Goal: Task Accomplishment & Management: Manage account settings

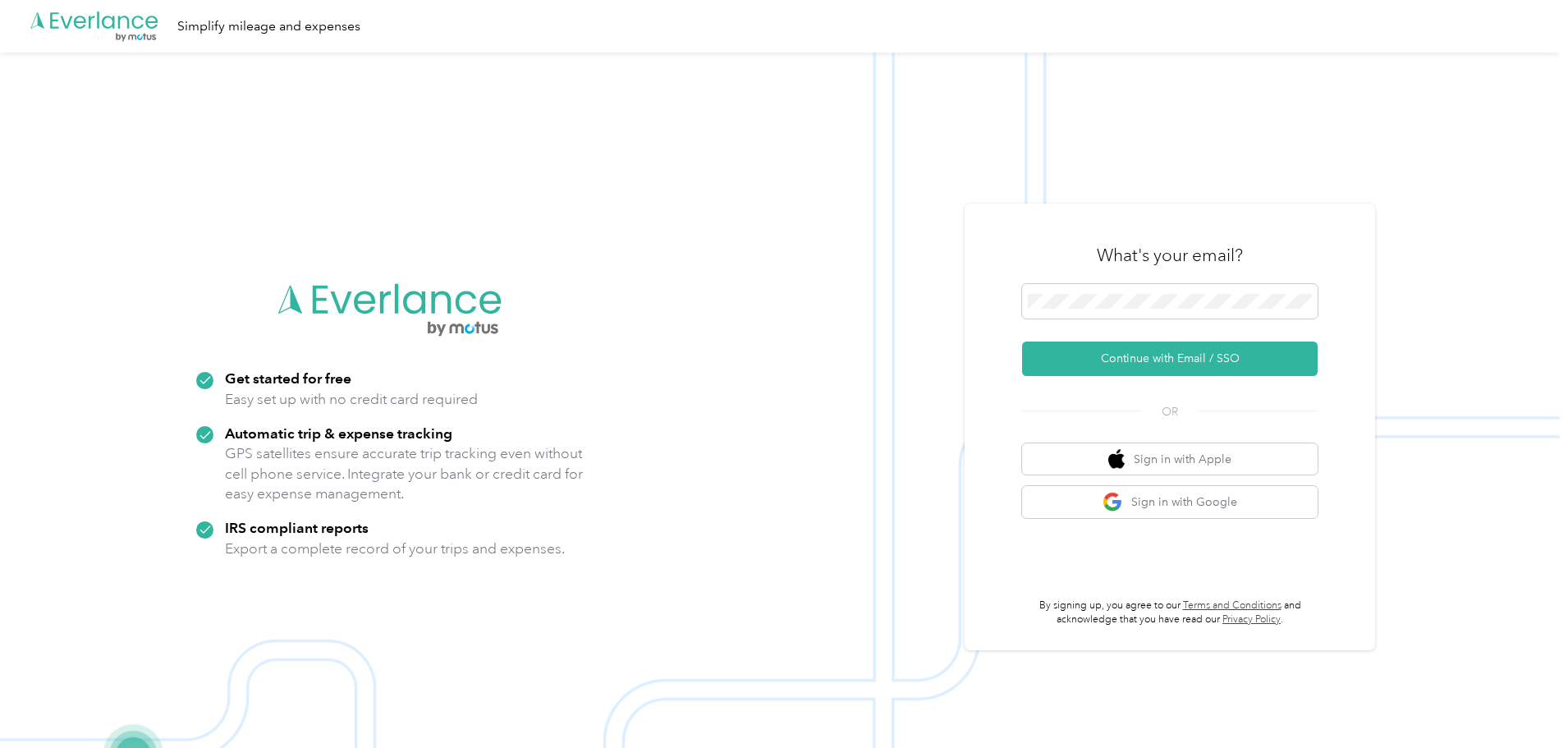
click at [1308, 278] on div "What's your email?" at bounding box center [1170, 255] width 296 height 57
click at [1278, 288] on span at bounding box center [1170, 301] width 296 height 34
click at [1265, 293] on span at bounding box center [1170, 301] width 296 height 34
click at [1158, 291] on span at bounding box center [1170, 301] width 296 height 34
click at [1177, 356] on button "Continue with Email / SSO" at bounding box center [1170, 358] width 296 height 34
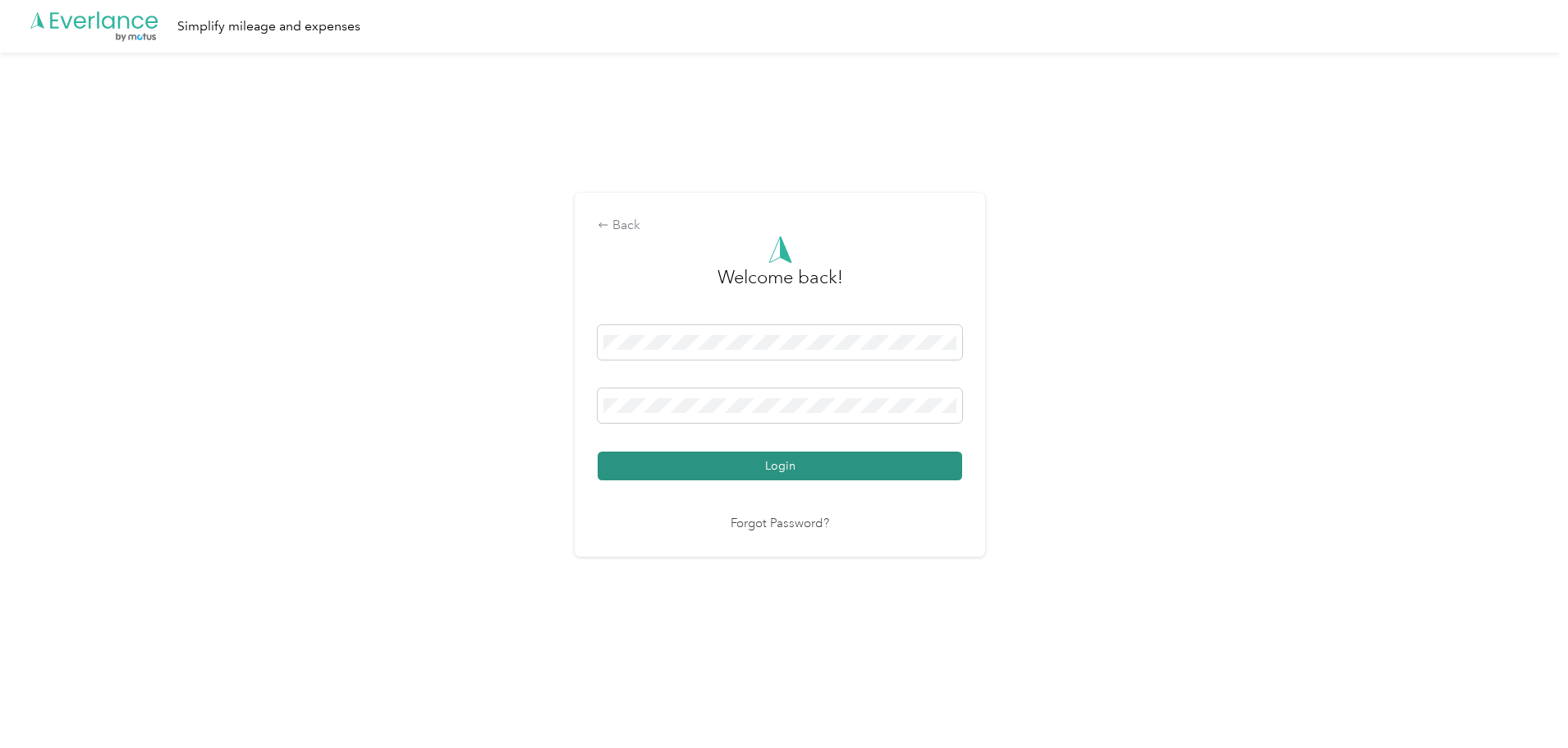
click at [784, 470] on button "Login" at bounding box center [780, 465] width 365 height 29
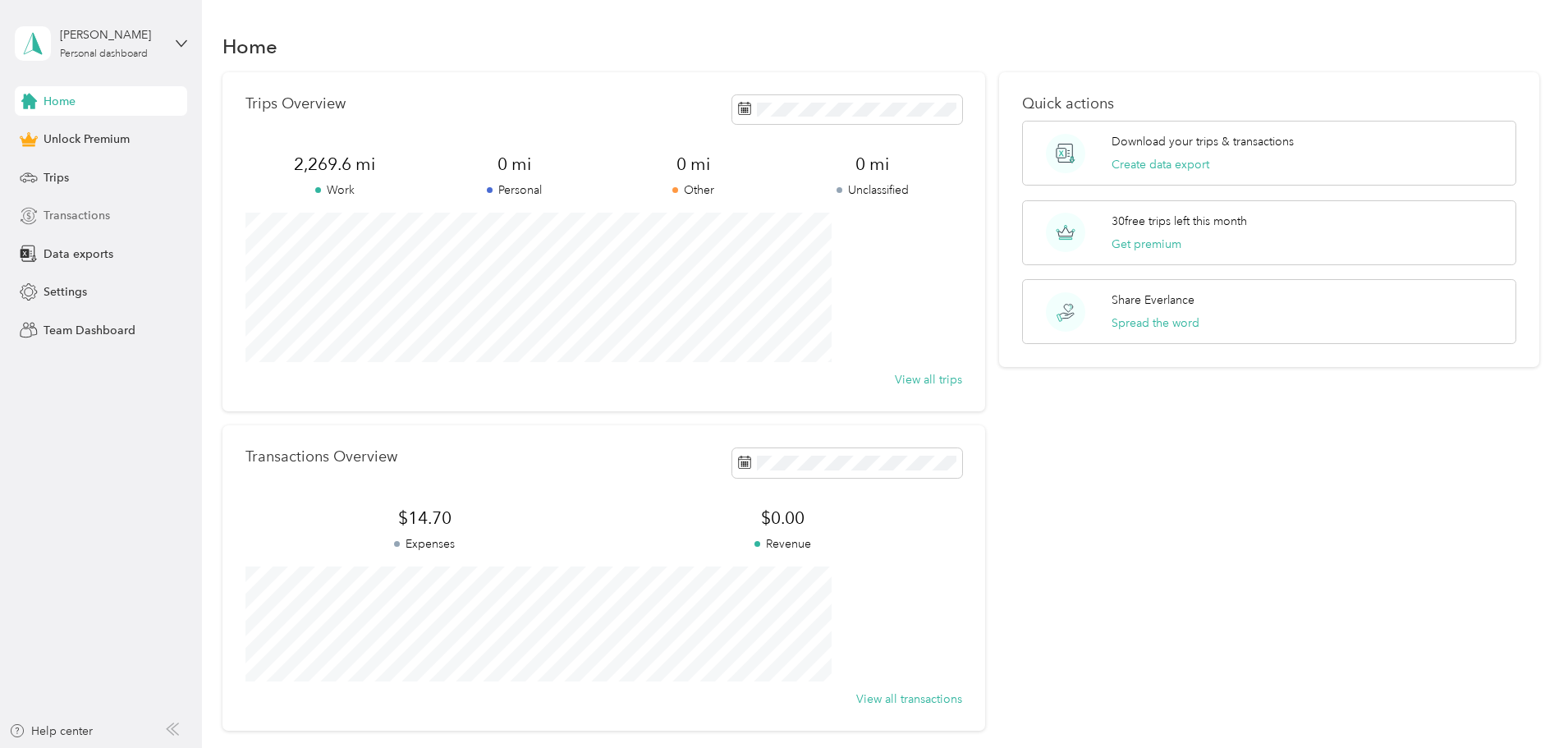
click at [133, 216] on div "Transactions" at bounding box center [101, 216] width 172 height 30
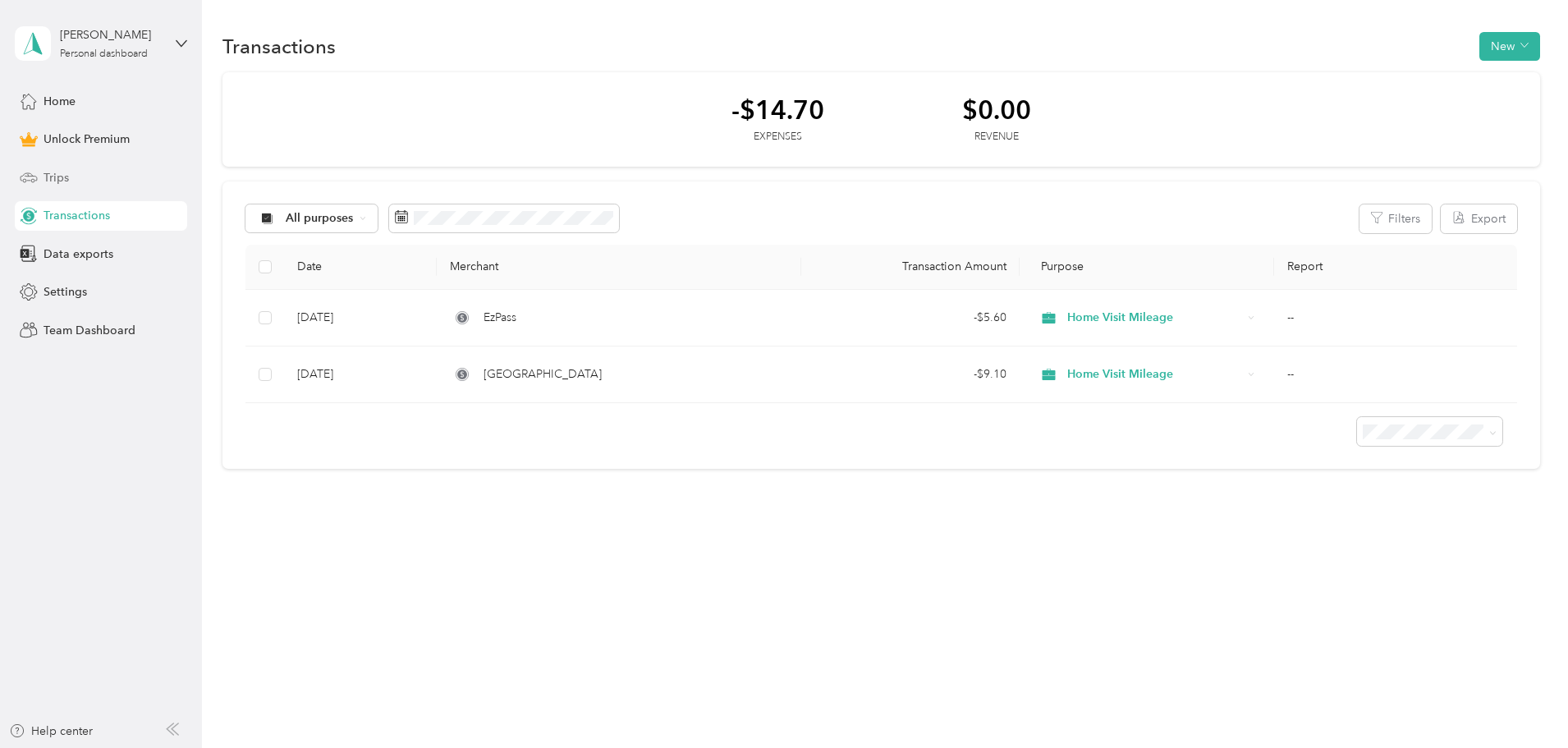
click at [76, 174] on div "Trips" at bounding box center [101, 177] width 172 height 30
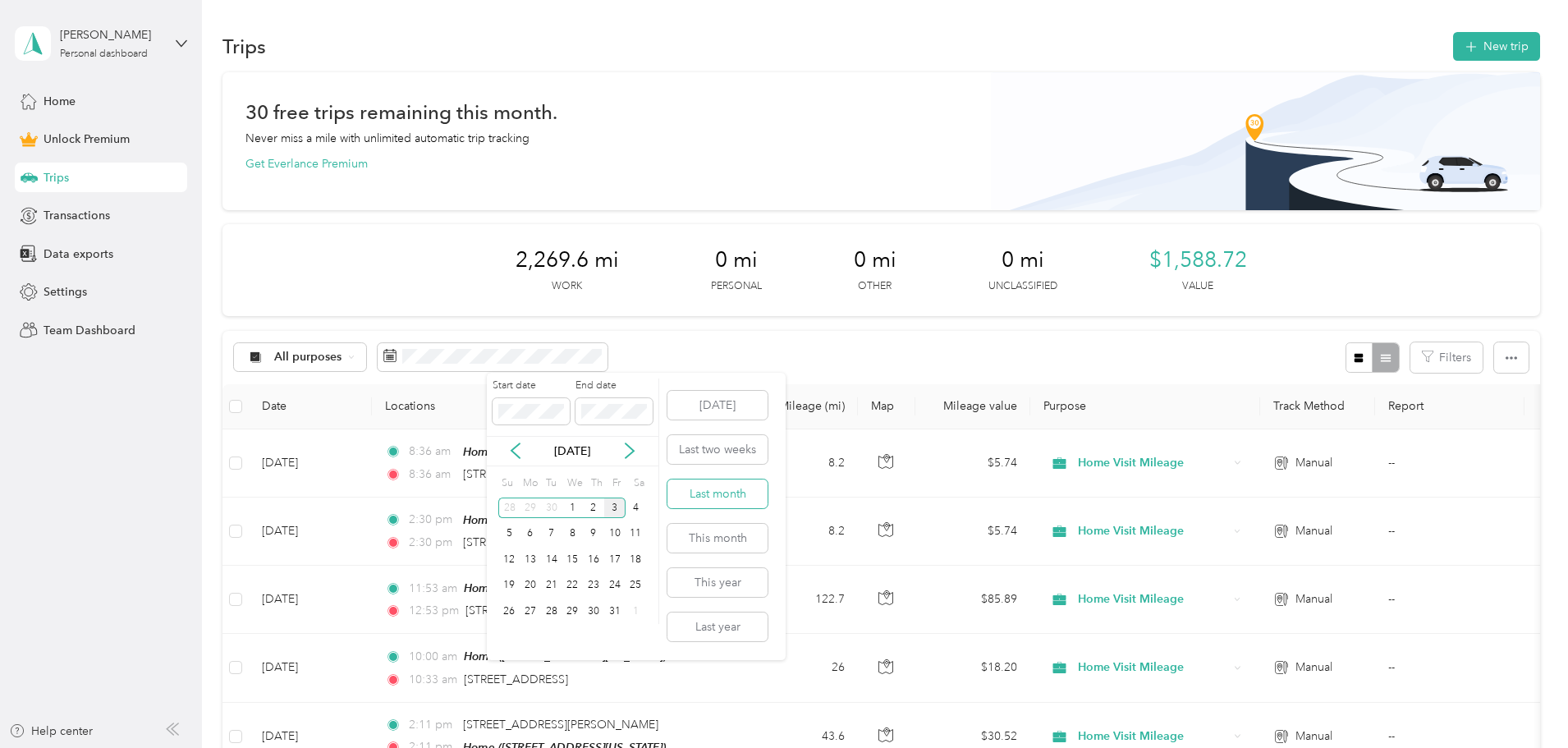
click at [728, 488] on button "Last month" at bounding box center [717, 493] width 101 height 29
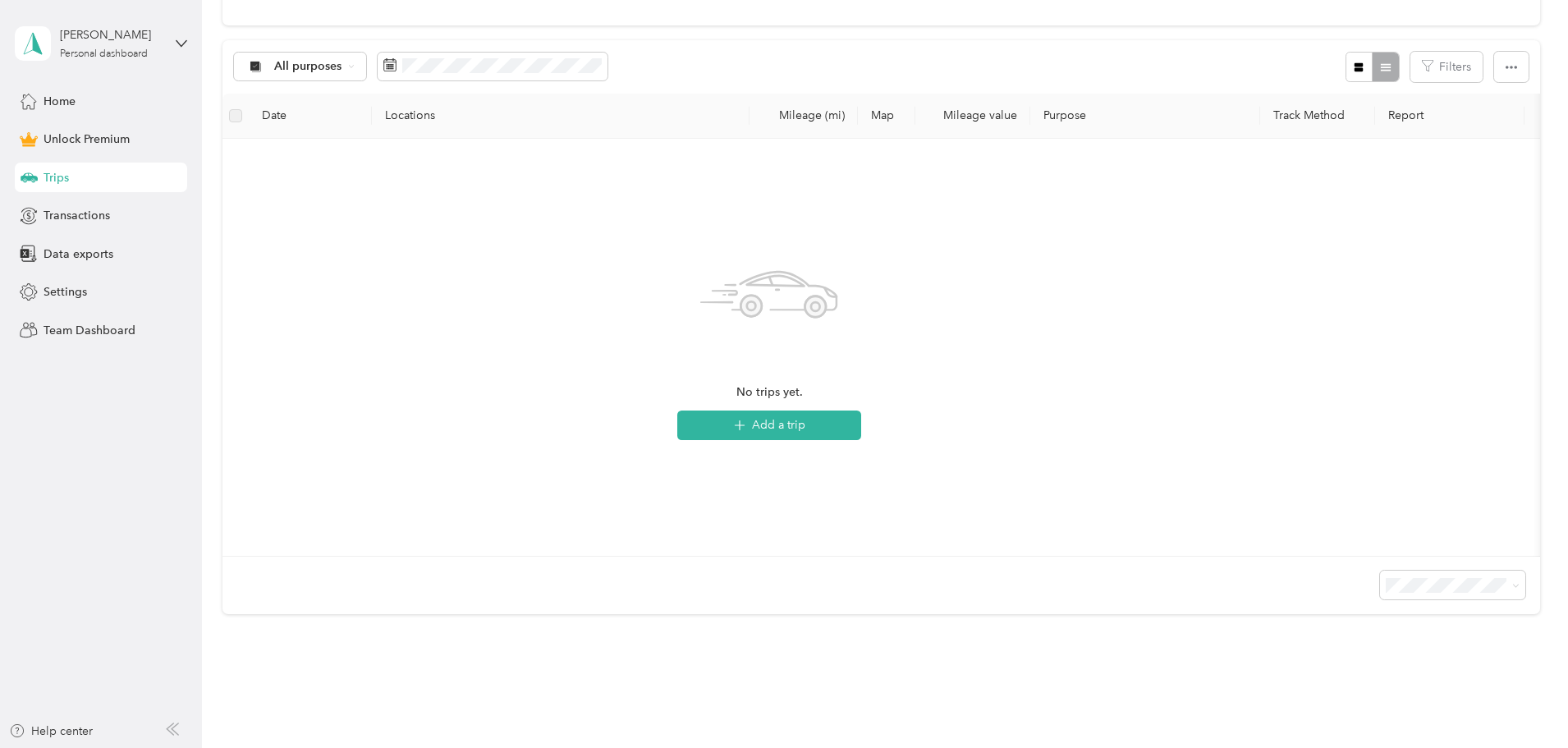
scroll to position [293, 0]
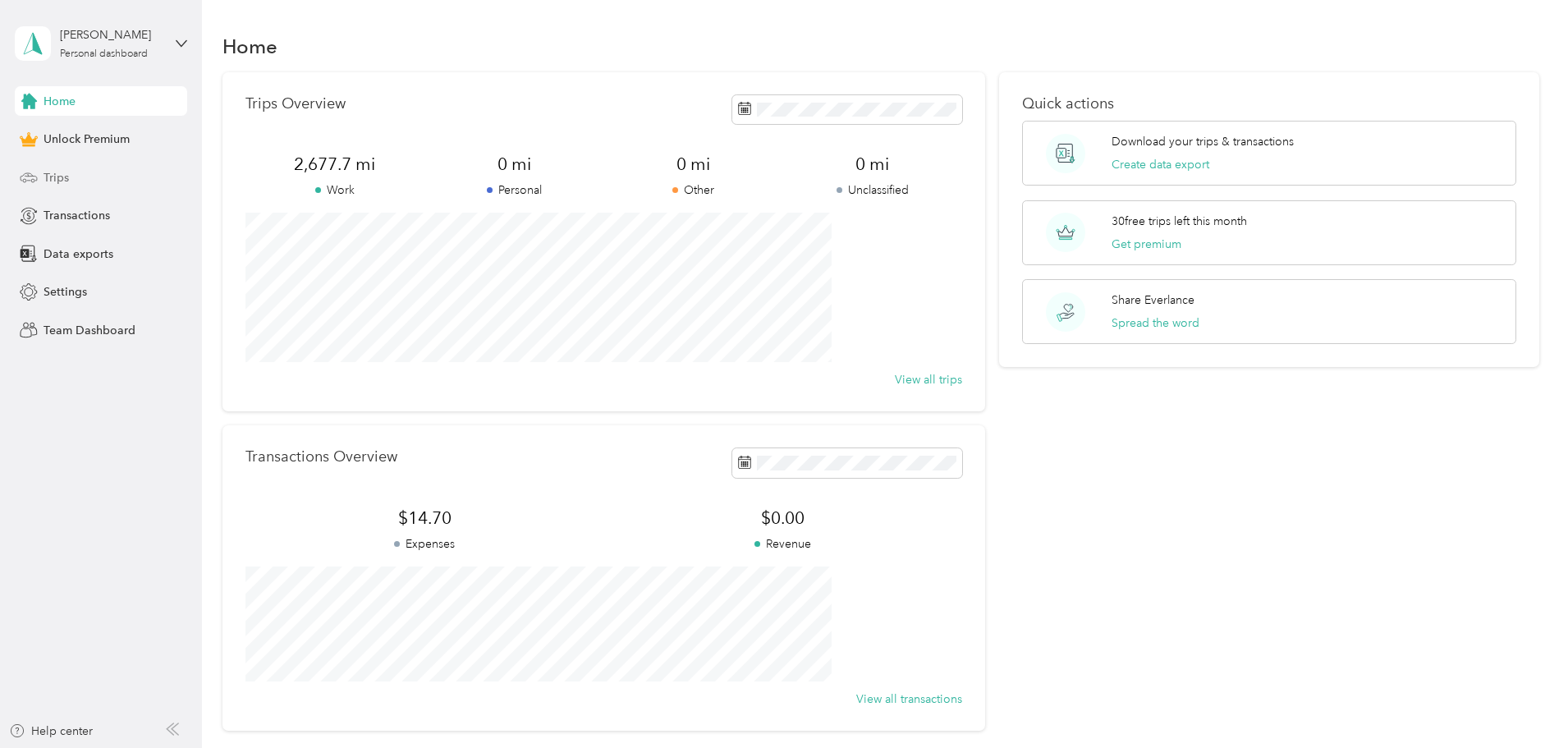
click at [71, 184] on div "Trips" at bounding box center [101, 177] width 172 height 30
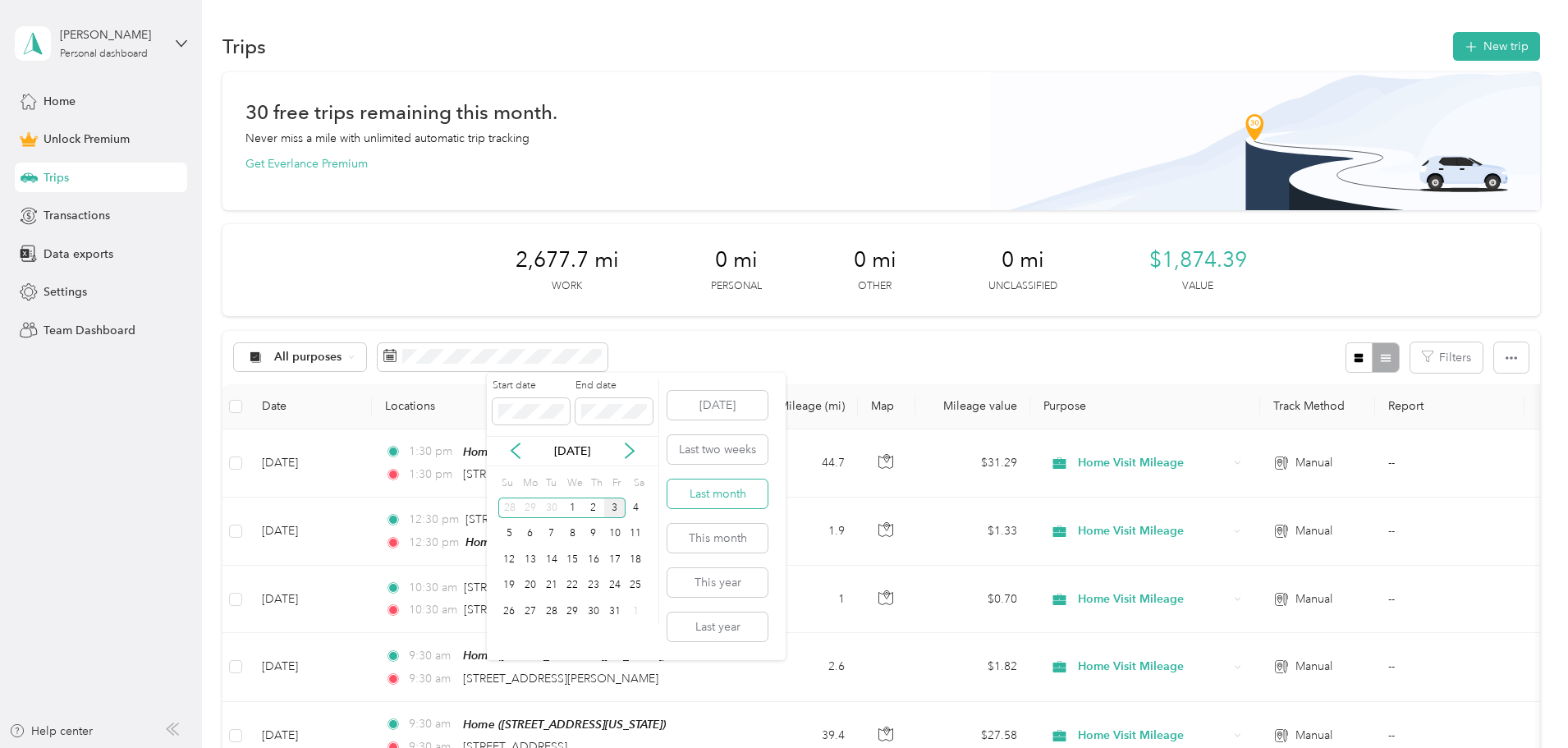
click at [703, 489] on button "Last month" at bounding box center [717, 493] width 101 height 29
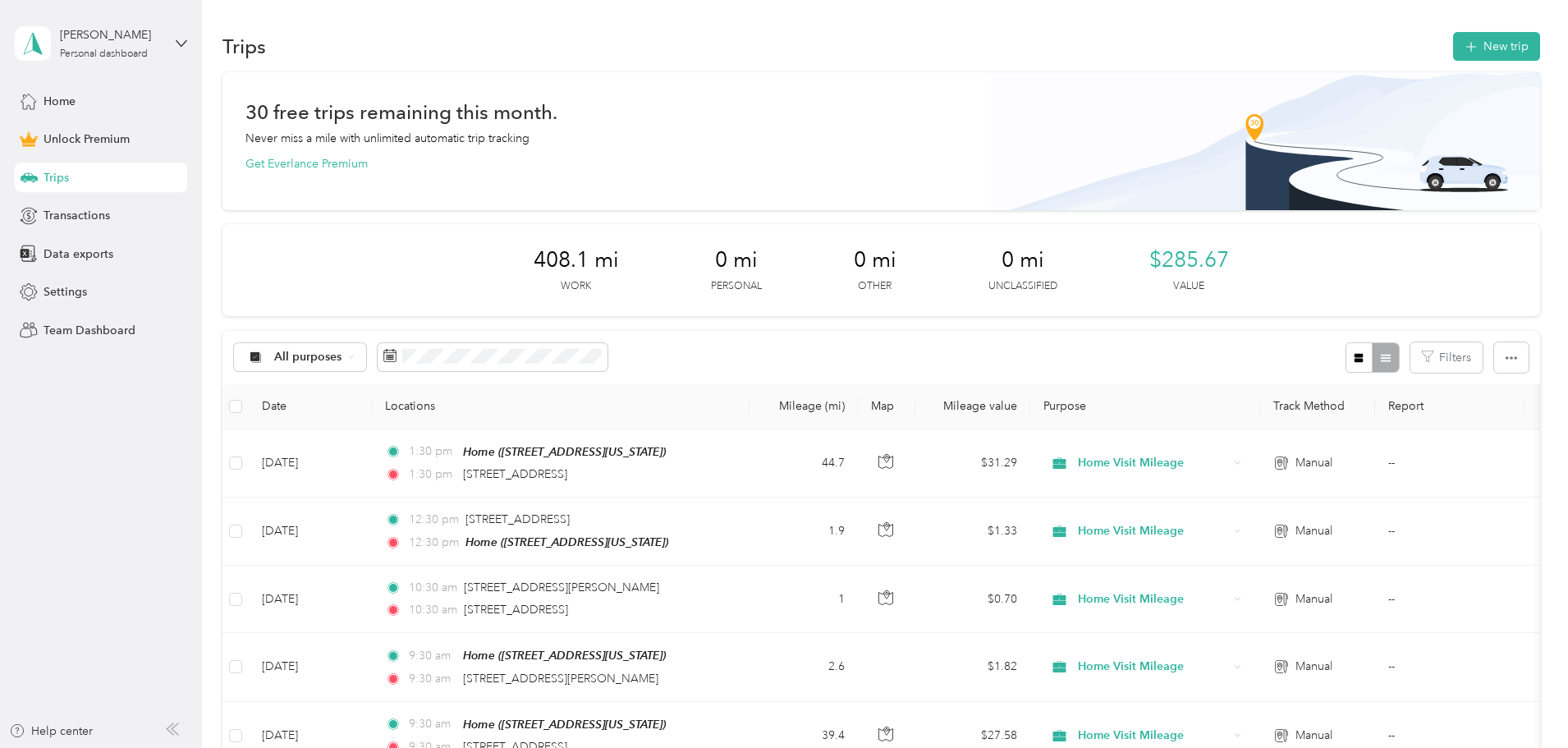
click at [372, 399] on th "Date" at bounding box center [309, 407] width 123 height 45
click at [372, 403] on th "Date" at bounding box center [309, 407] width 123 height 45
click at [248, 405] on th at bounding box center [236, 407] width 27 height 45
click at [1410, 354] on button "Filters" at bounding box center [1446, 357] width 72 height 31
click at [1494, 353] on button "button" at bounding box center [1511, 357] width 34 height 31
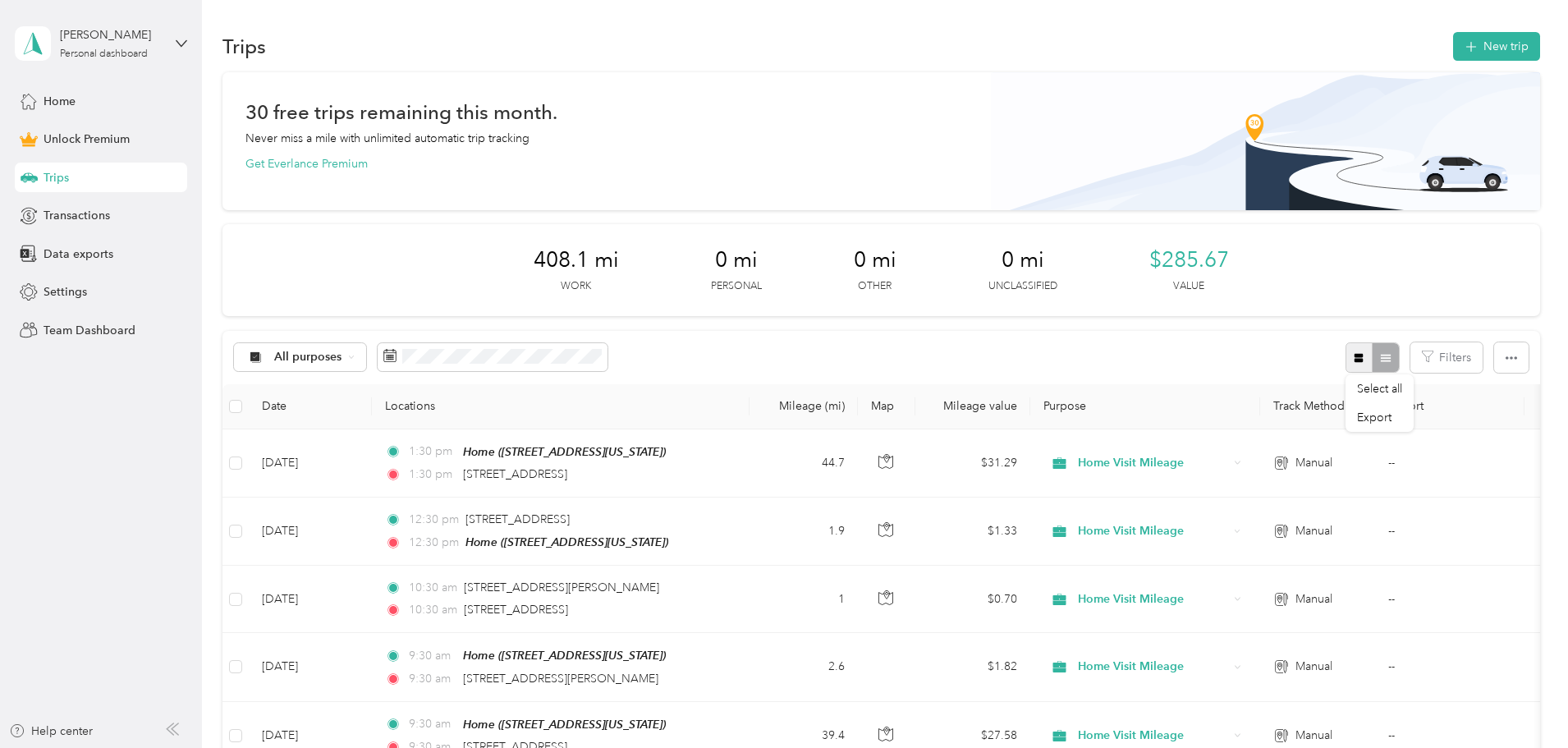
click at [1345, 349] on button "button" at bounding box center [1359, 357] width 28 height 31
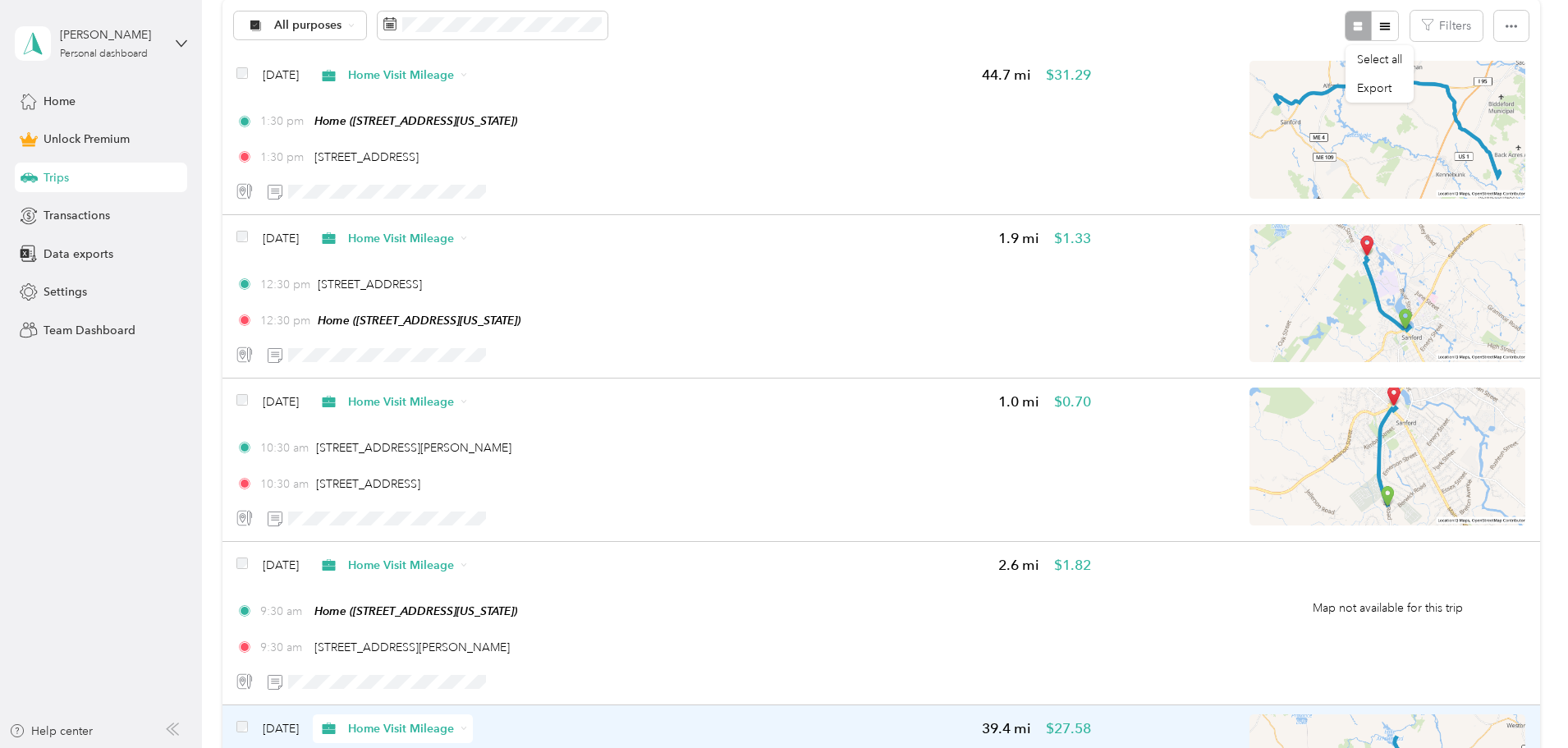
scroll to position [328, 0]
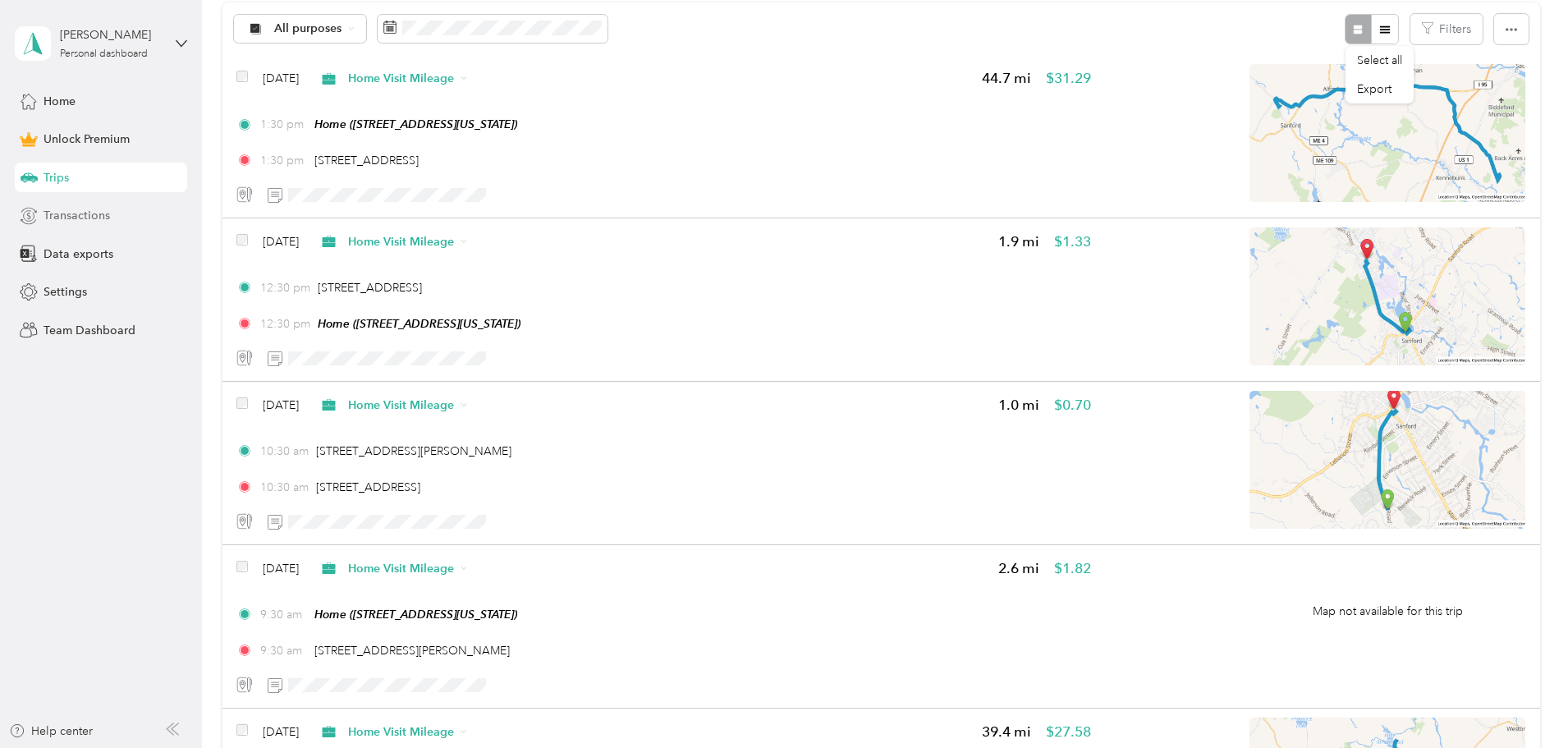
click at [110, 220] on div "Transactions" at bounding box center [101, 216] width 172 height 30
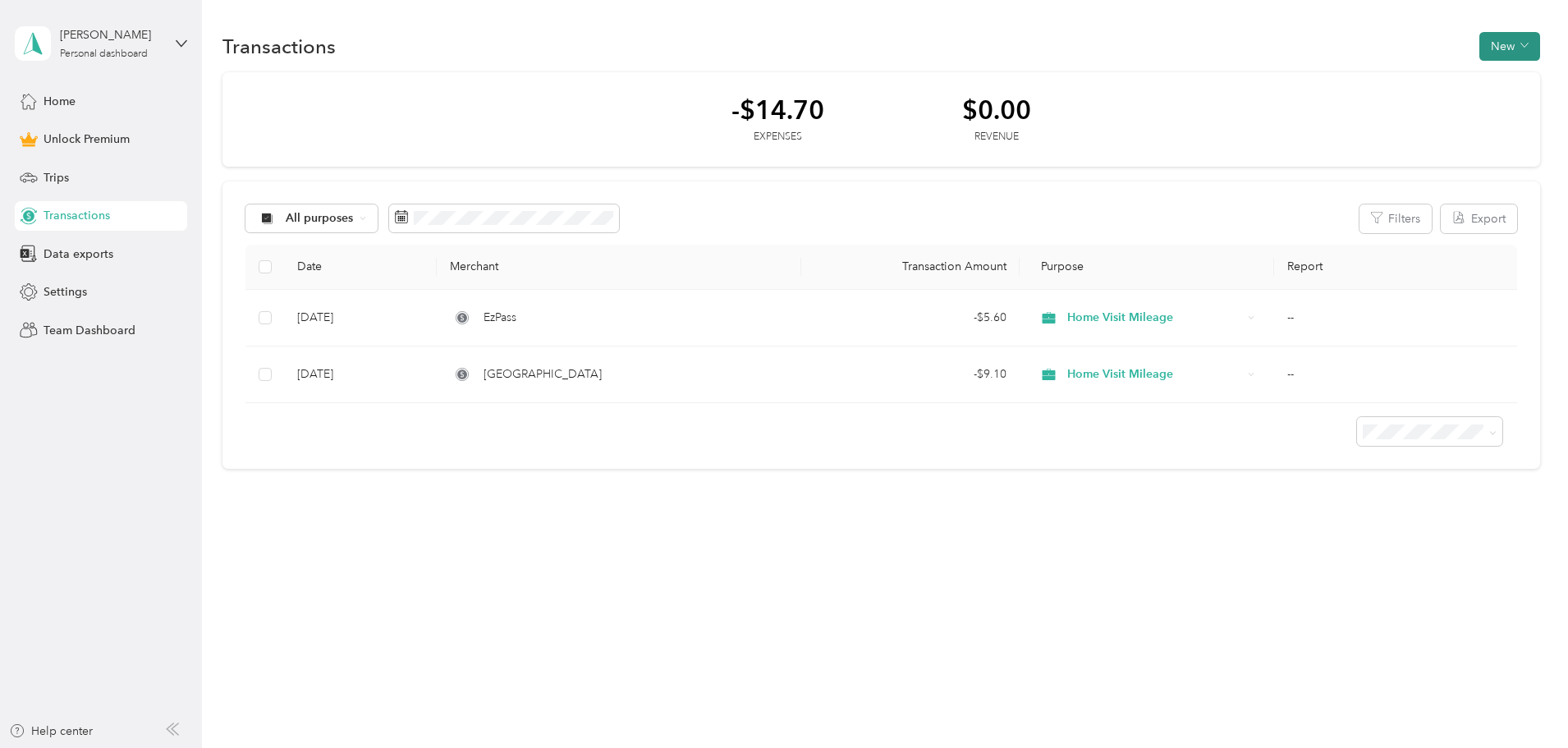
click at [1479, 51] on button "New" at bounding box center [1510, 45] width 61 height 29
click at [1398, 85] on span "Expense" at bounding box center [1402, 77] width 44 height 17
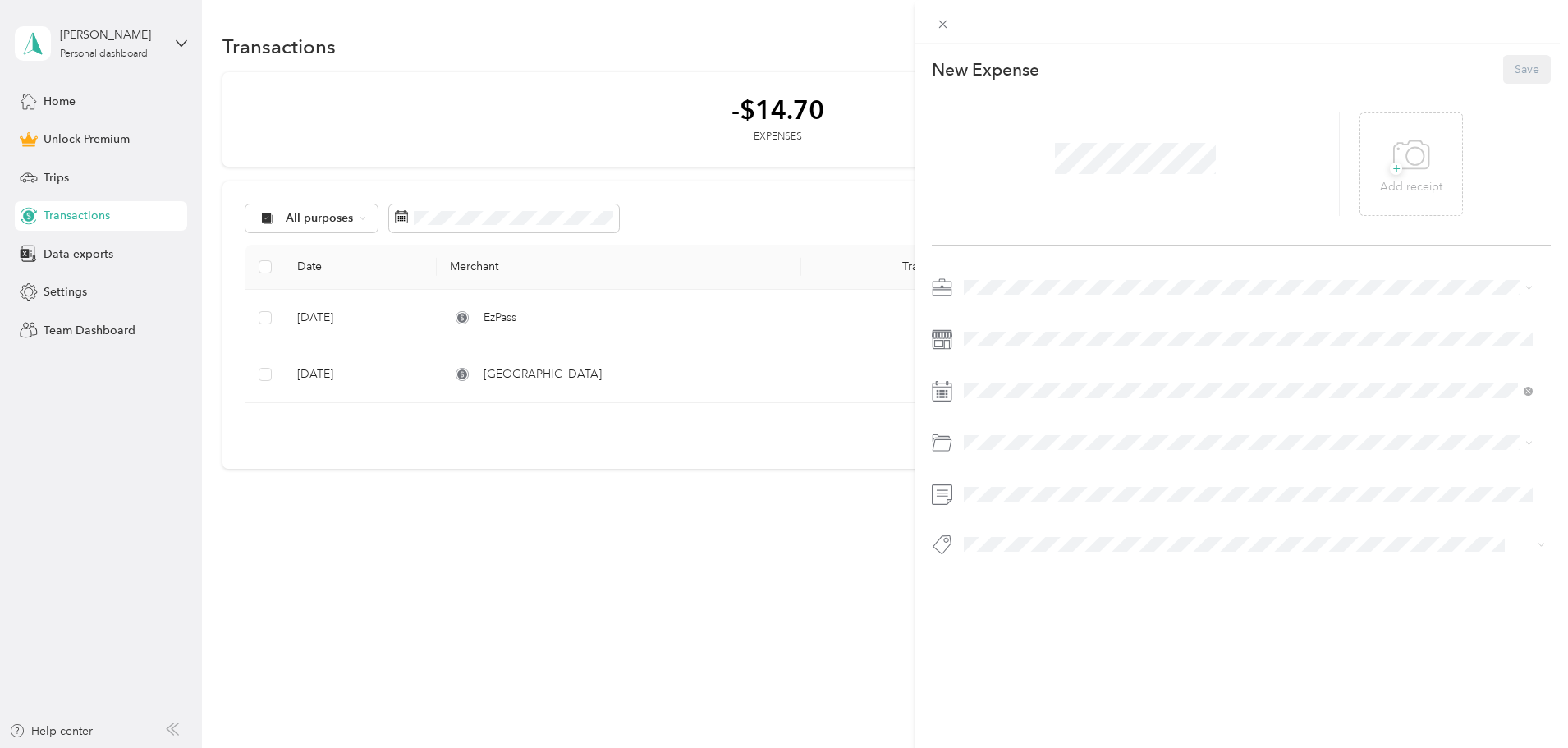
click at [1005, 275] on span at bounding box center [1254, 287] width 592 height 27
click at [1028, 373] on span "Home Visit Mileage" at bounding box center [1020, 374] width 101 height 14
click at [1006, 382] on span at bounding box center [1254, 390] width 592 height 27
click at [1007, 480] on icon at bounding box center [1004, 483] width 17 height 17
click at [1015, 539] on div "1" at bounding box center [1020, 540] width 22 height 21
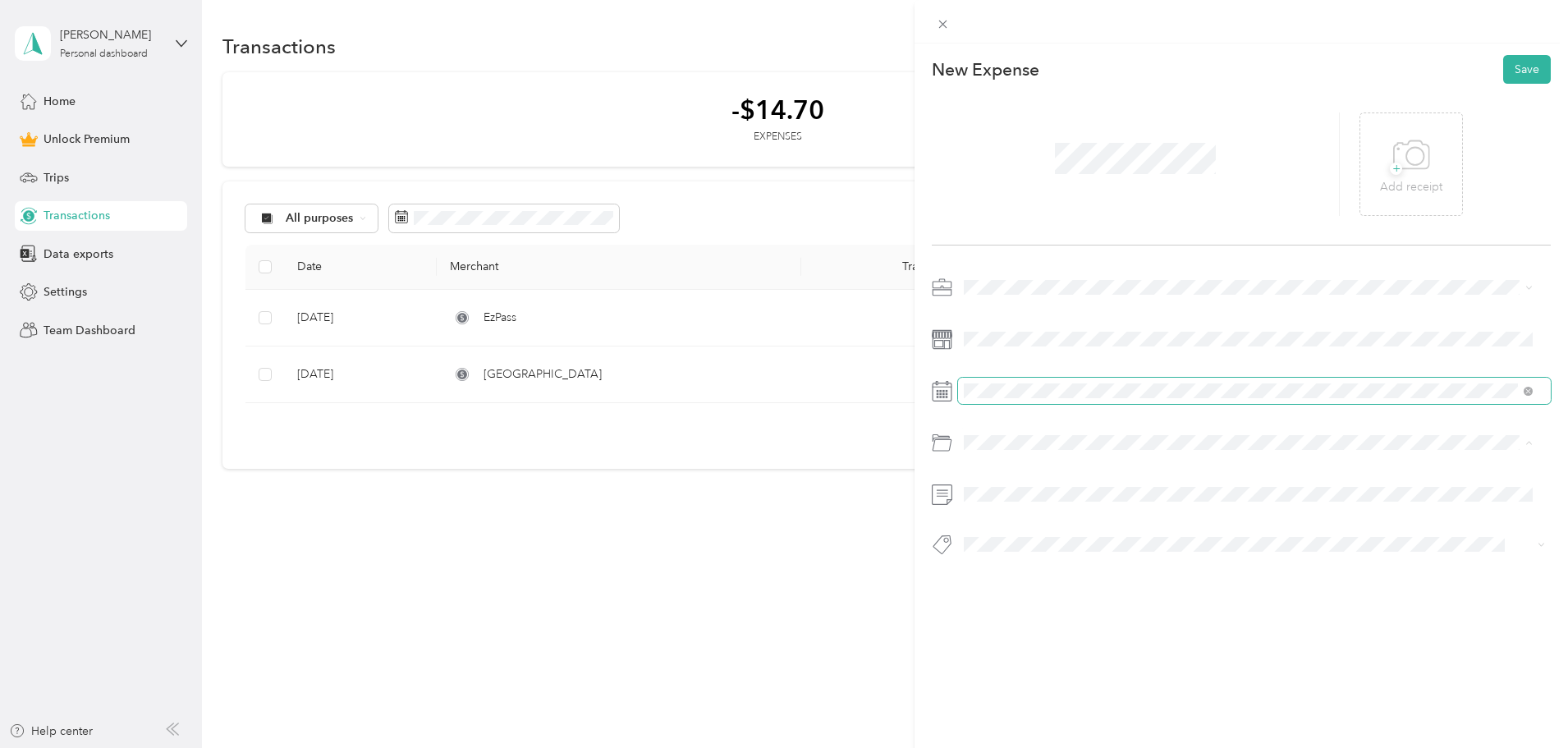
click at [989, 382] on span at bounding box center [1254, 390] width 592 height 27
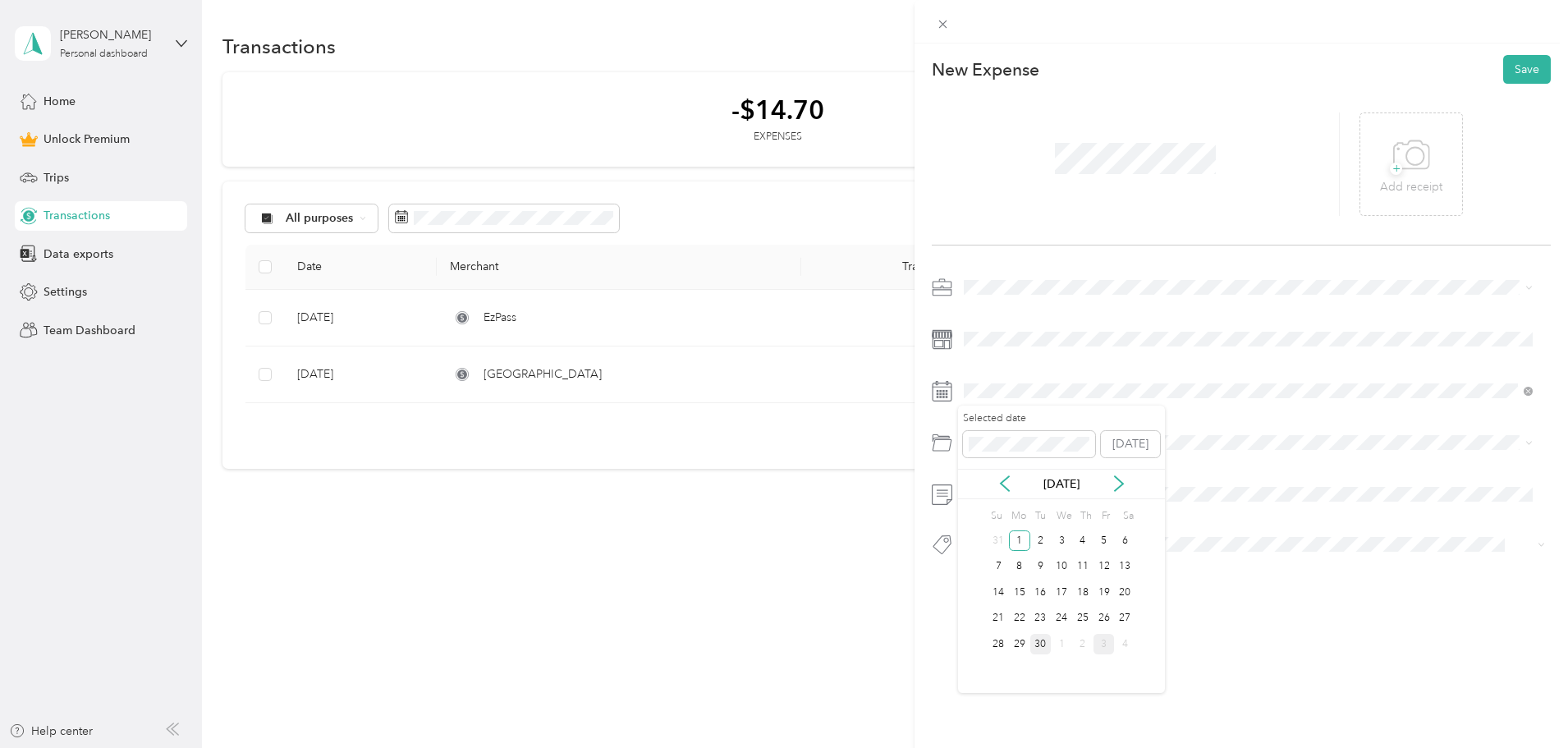
click at [1044, 646] on div "30" at bounding box center [1041, 644] width 22 height 21
click at [1084, 597] on div "Parking Fees and Tolls" at bounding box center [1249, 594] width 558 height 17
click at [1410, 165] on icon at bounding box center [1410, 156] width 36 height 45
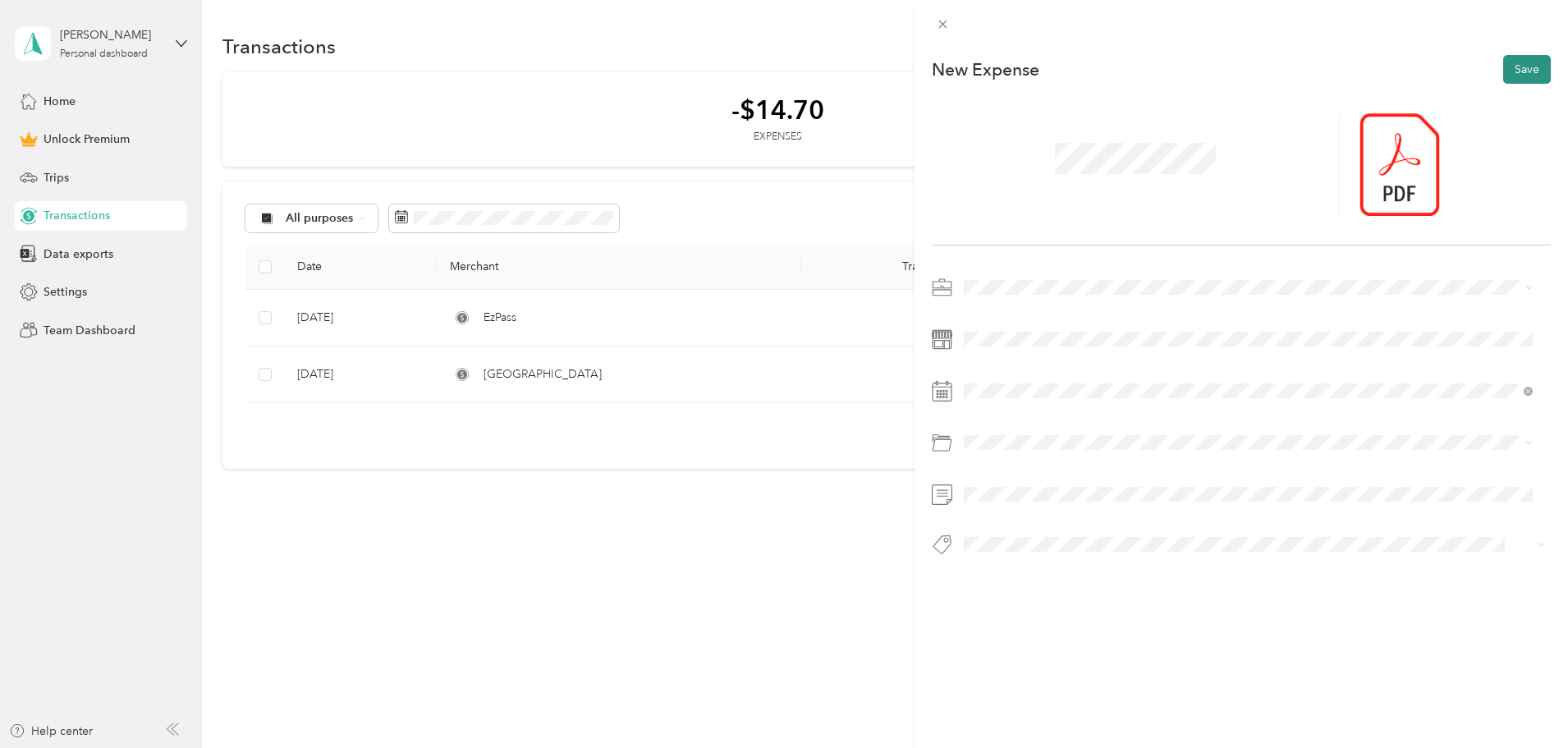
click at [1509, 64] on button "Save" at bounding box center [1527, 69] width 47 height 29
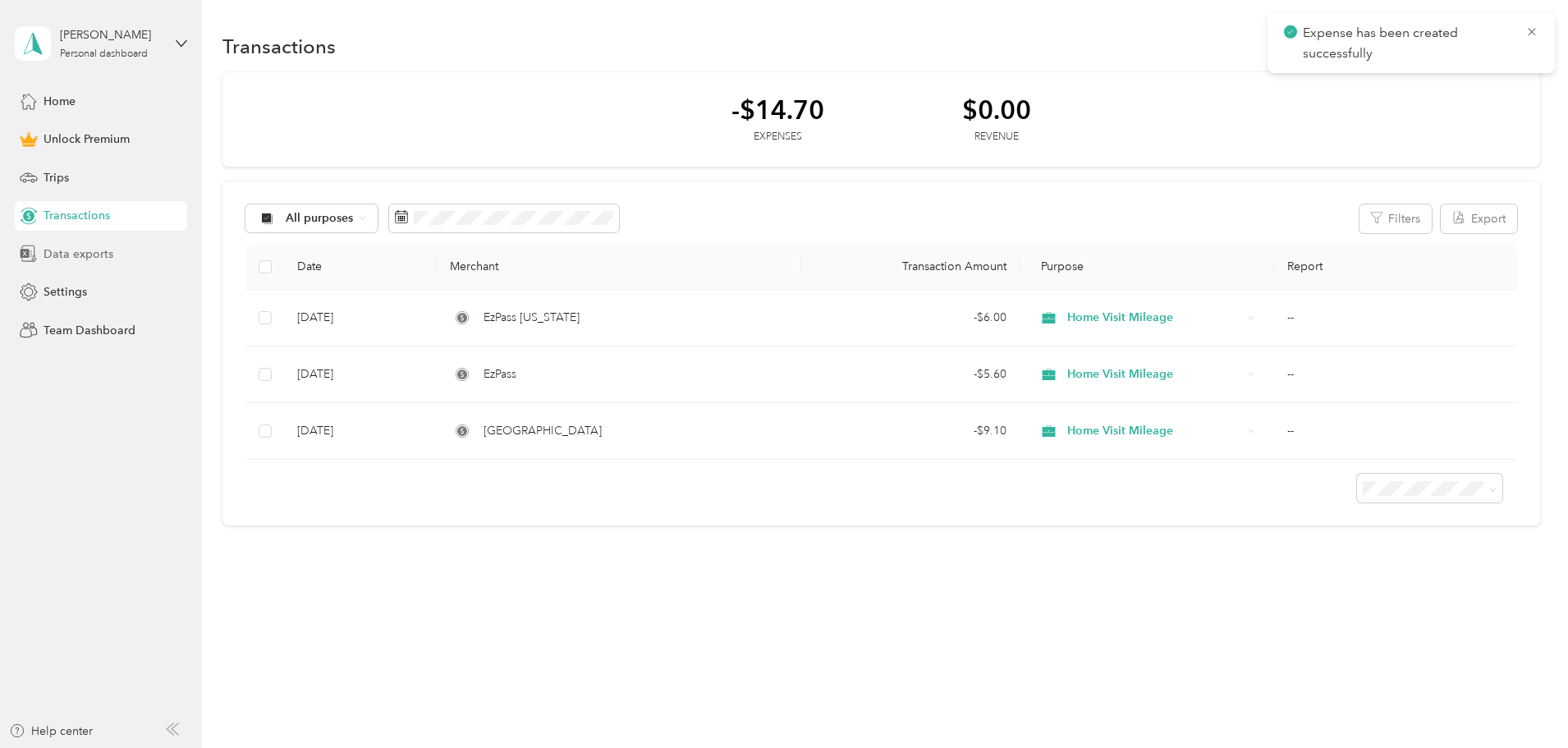
click at [76, 246] on span "Data exports" at bounding box center [78, 253] width 70 height 17
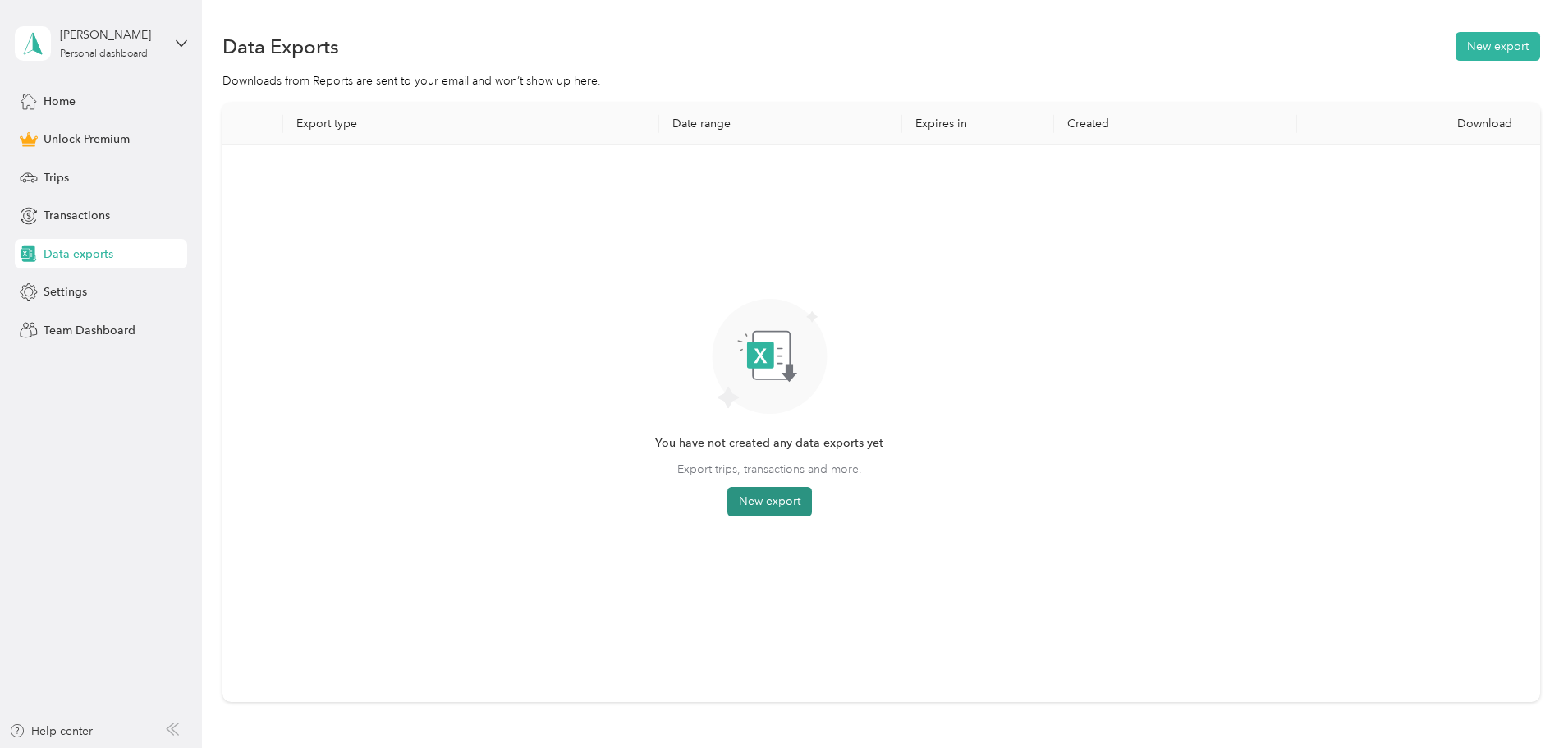
click at [812, 505] on button "New export" at bounding box center [770, 502] width 85 height 30
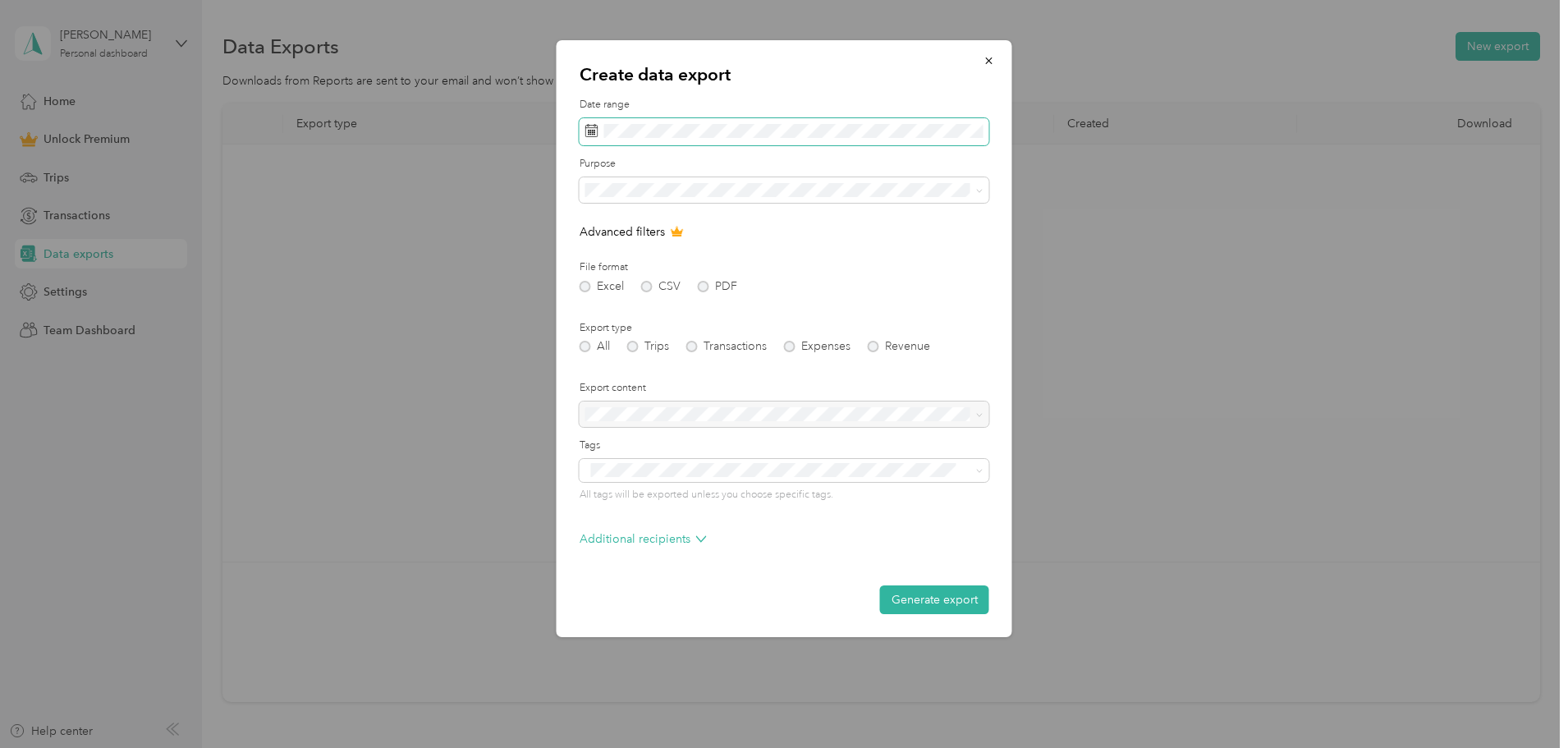
click at [719, 144] on span at bounding box center [784, 132] width 410 height 28
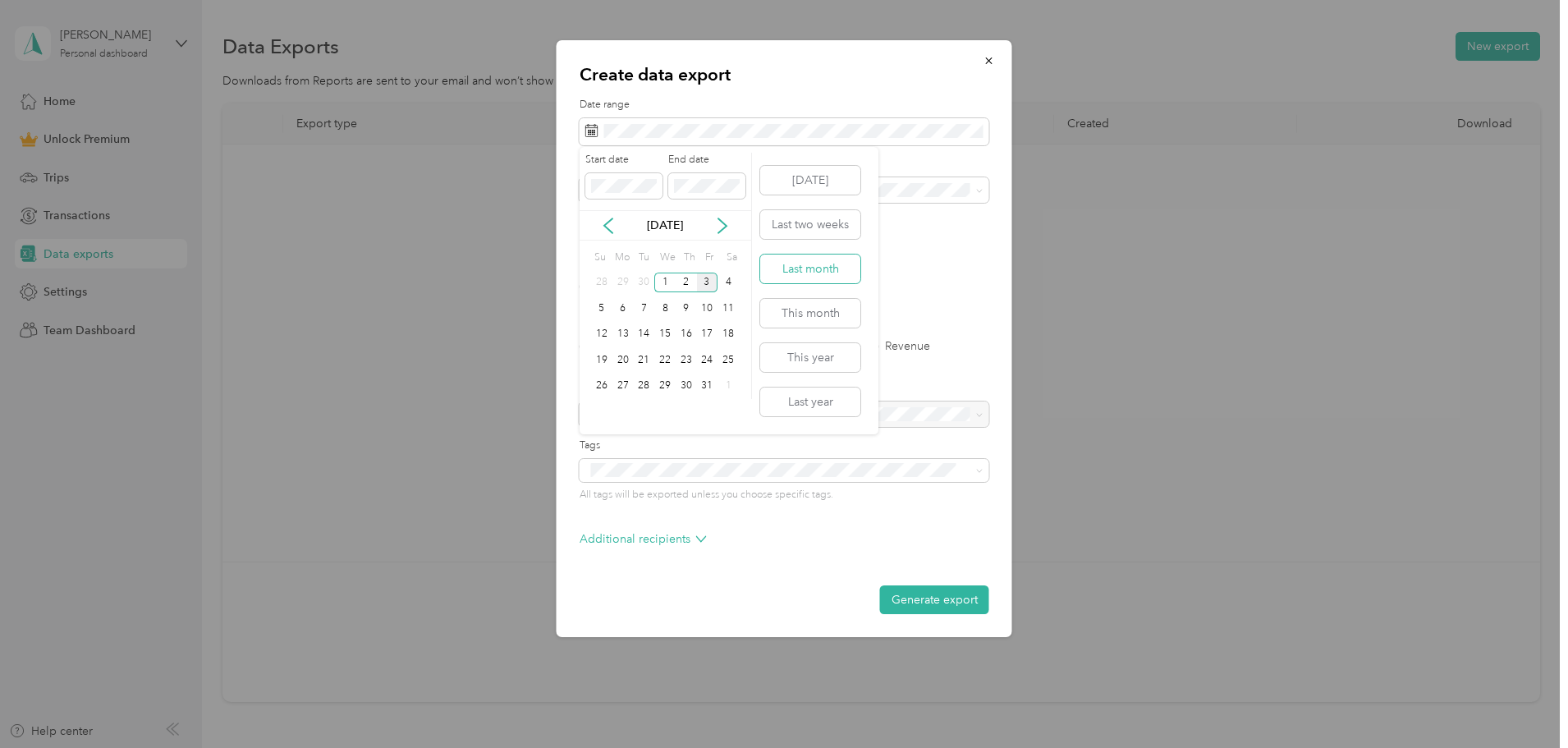
click at [810, 262] on button "Last month" at bounding box center [810, 268] width 101 height 29
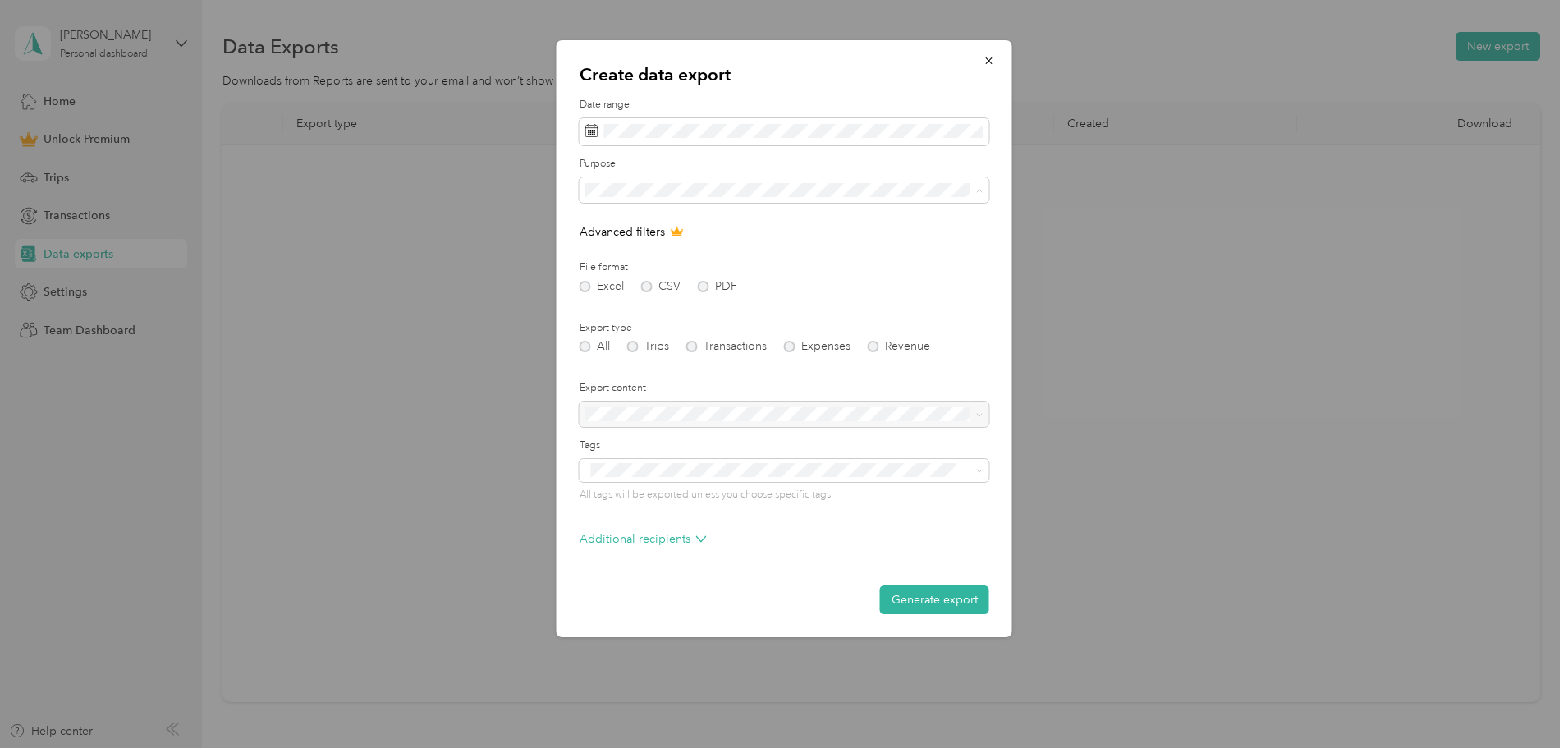
click at [647, 301] on span "Home Visit Mileage" at bounding box center [642, 305] width 101 height 14
click at [923, 601] on button "Generate export" at bounding box center [934, 599] width 109 height 29
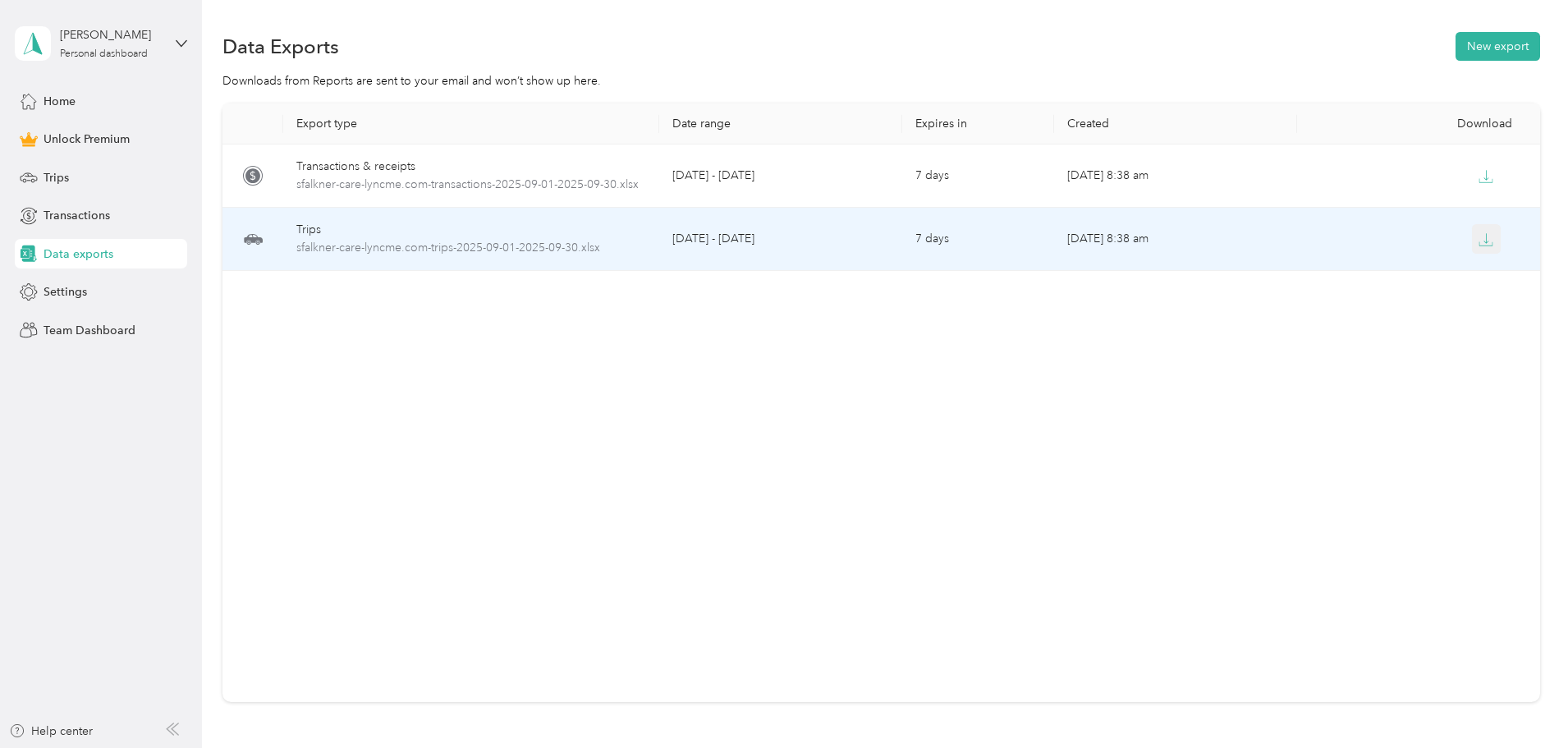
click at [1484, 241] on icon "button" at bounding box center [1486, 238] width 5 height 10
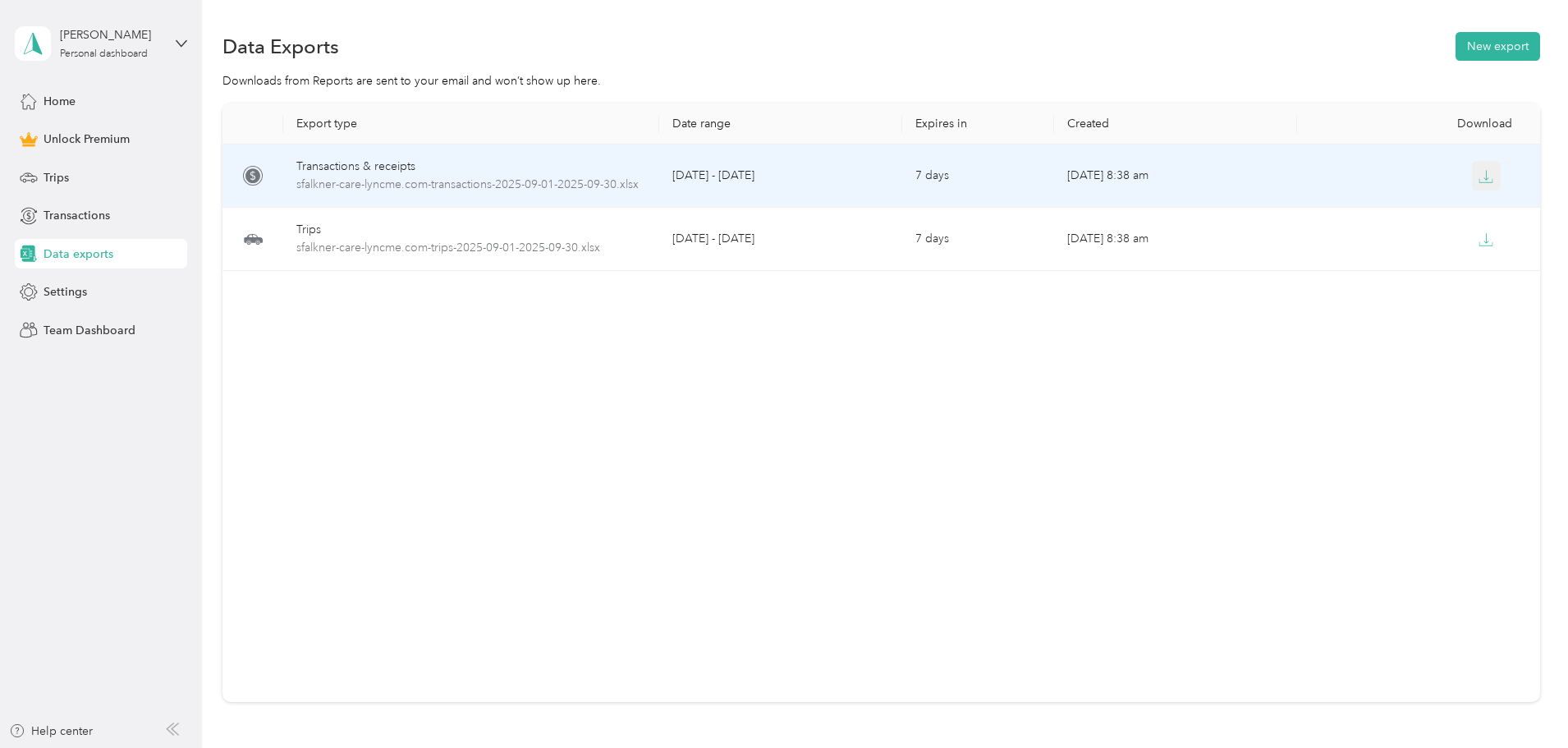
click at [1471, 168] on button "button" at bounding box center [1486, 175] width 30 height 30
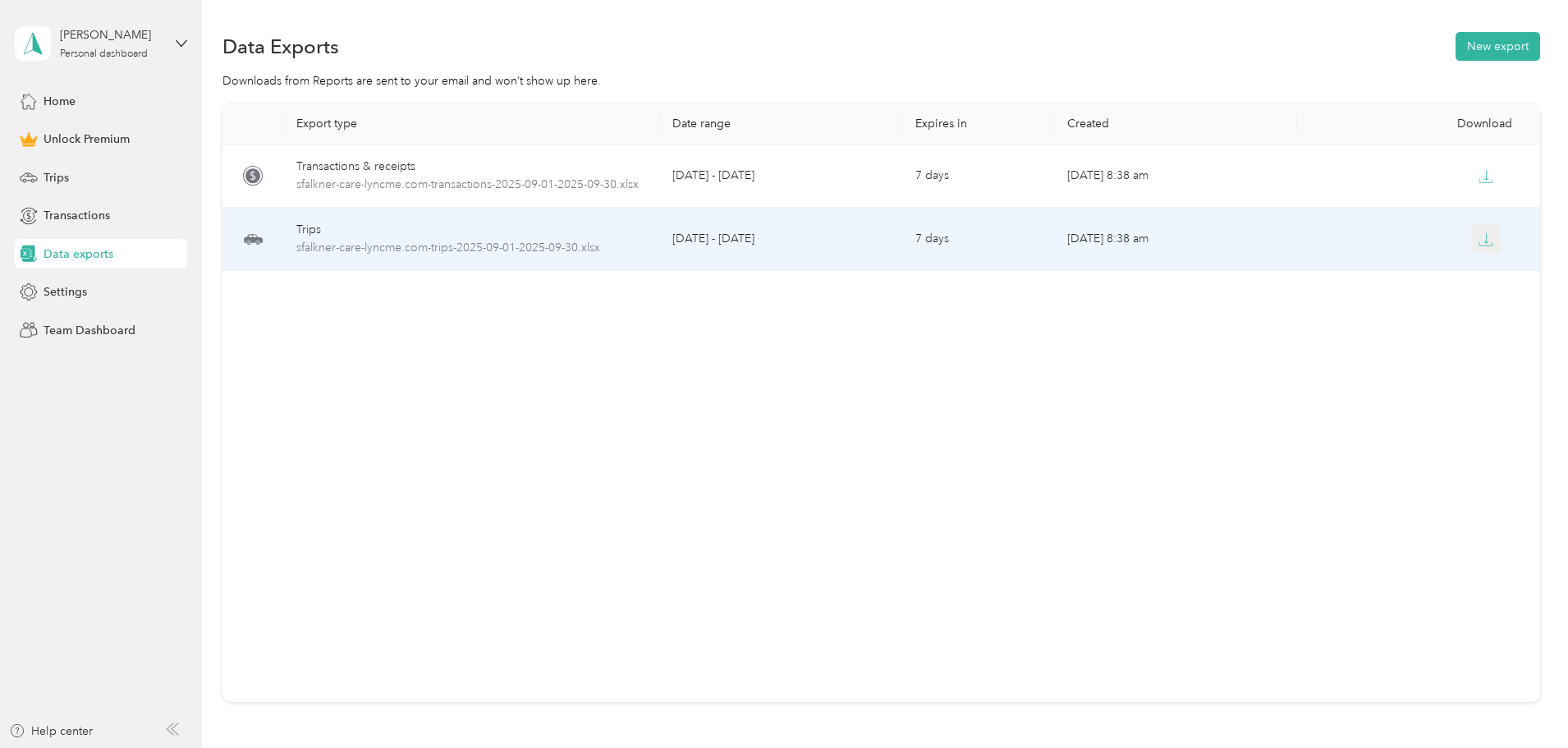
click at [1471, 229] on button "button" at bounding box center [1486, 238] width 30 height 30
